Goal: Task Accomplishment & Management: Manage account settings

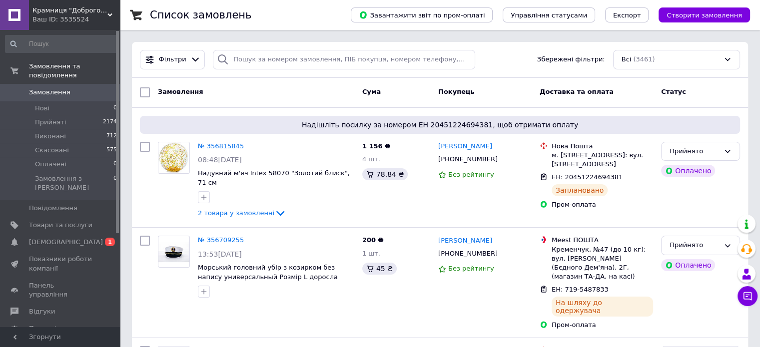
click at [72, 238] on span "[DEMOGRAPHIC_DATA]" at bounding box center [60, 242] width 63 height 9
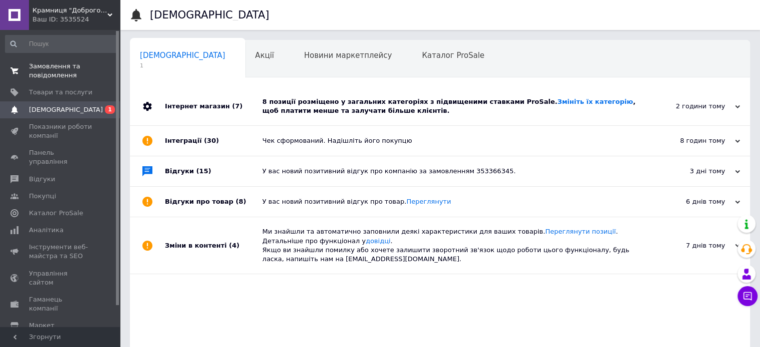
click at [83, 70] on span "Замовлення та повідомлення" at bounding box center [60, 71] width 63 height 18
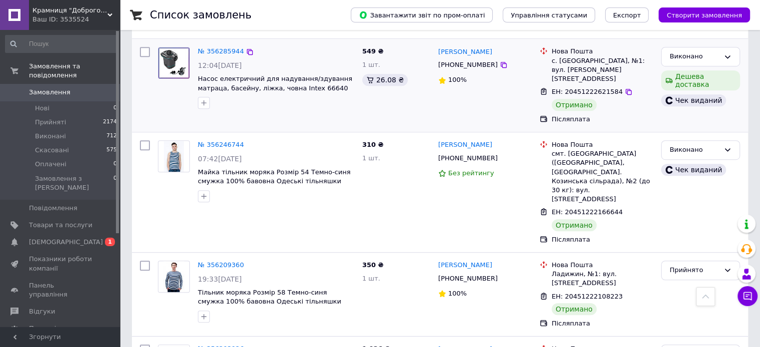
scroll to position [699, 0]
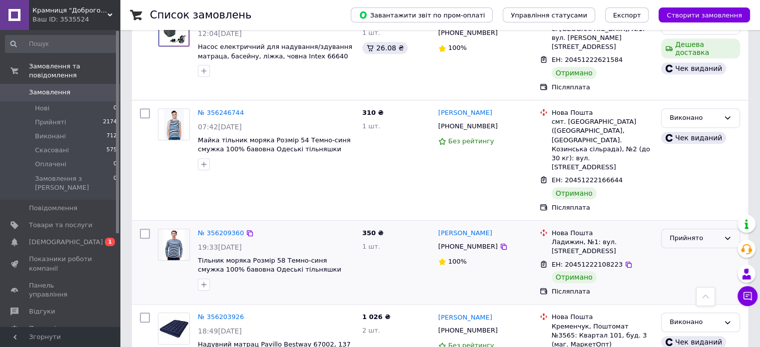
click at [711, 229] on div "Прийнято" at bounding box center [700, 238] width 79 height 19
click at [707, 250] on li "Виконано" at bounding box center [700, 259] width 78 height 18
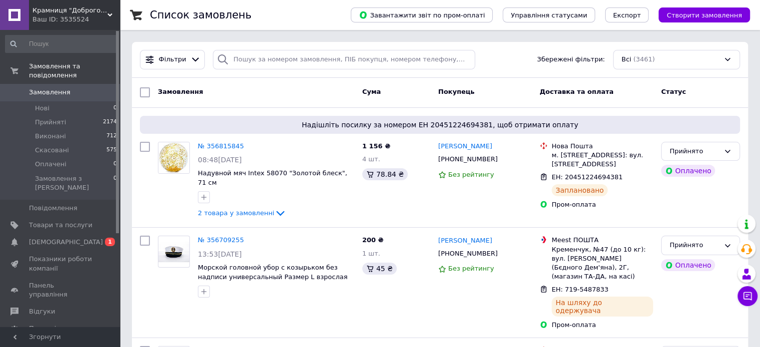
scroll to position [0, 0]
click at [214, 209] on span "2 товара у замовленні" at bounding box center [236, 212] width 76 height 7
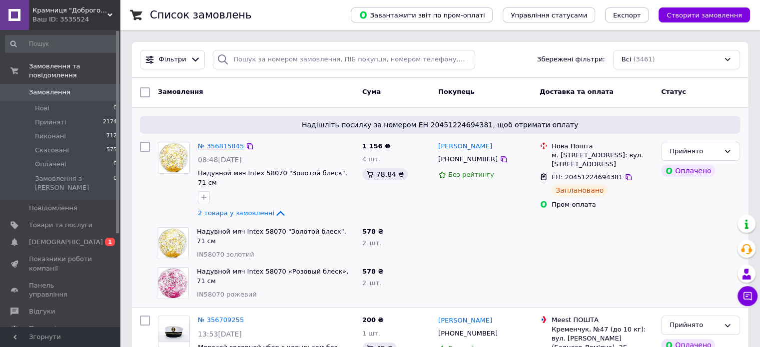
click at [230, 147] on link "№ 356815845" at bounding box center [221, 145] width 46 height 7
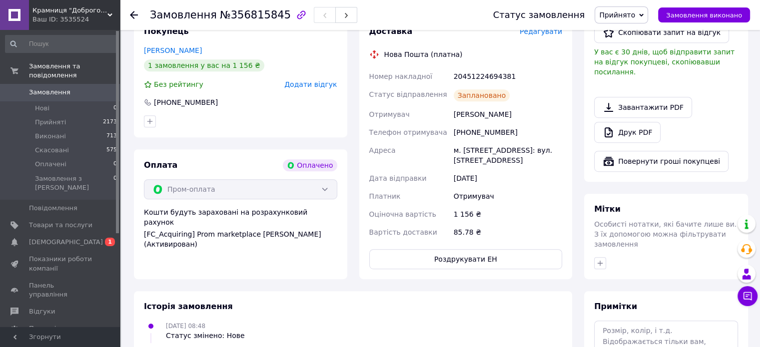
scroll to position [746, 0]
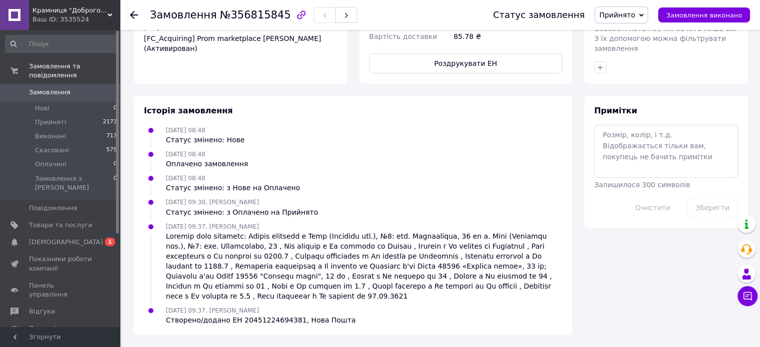
drag, startPoint x: 482, startPoint y: 219, endPoint x: 464, endPoint y: 74, distance: 146.5
click at [464, 67] on button "Роздрукувати ЕН" at bounding box center [465, 63] width 193 height 20
click at [57, 88] on span "Замовлення" at bounding box center [49, 92] width 41 height 9
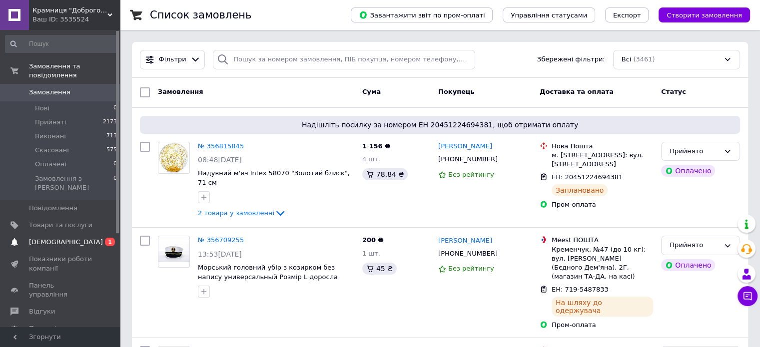
click at [79, 234] on link "Сповіщення 0 1" at bounding box center [61, 242] width 123 height 17
